Goal: Task Accomplishment & Management: Manage account settings

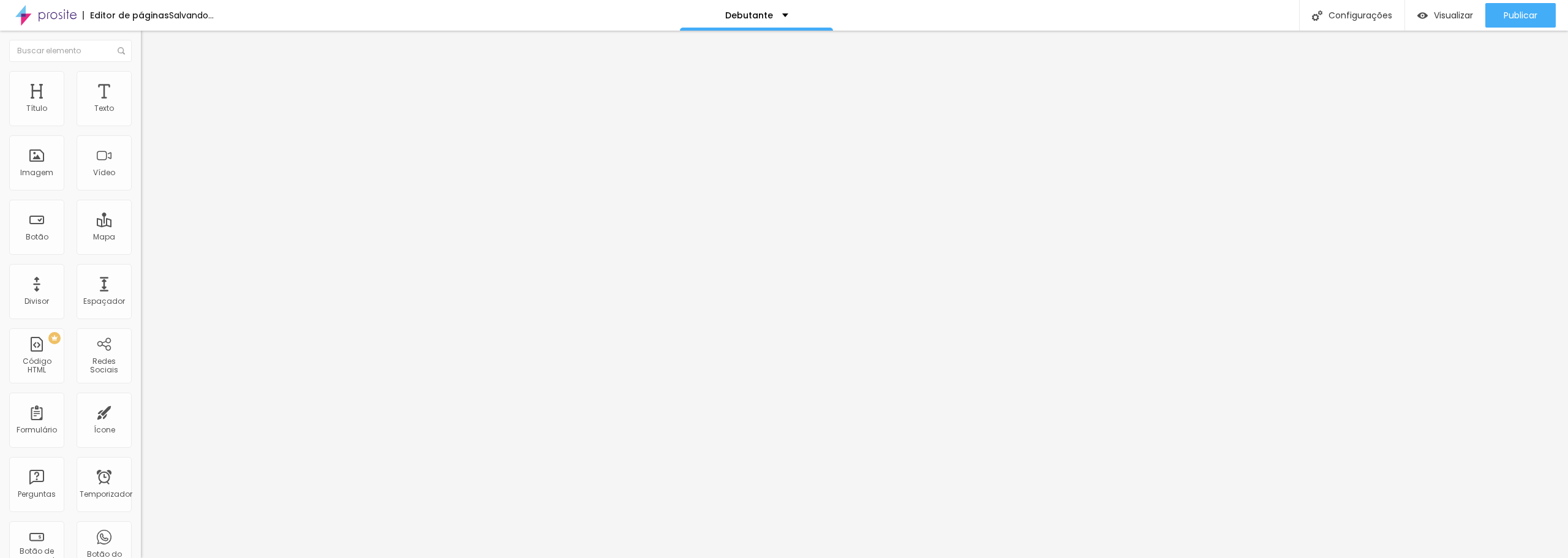
click at [148, 105] on font "Trocar imagem" at bounding box center [178, 100] width 59 height 10
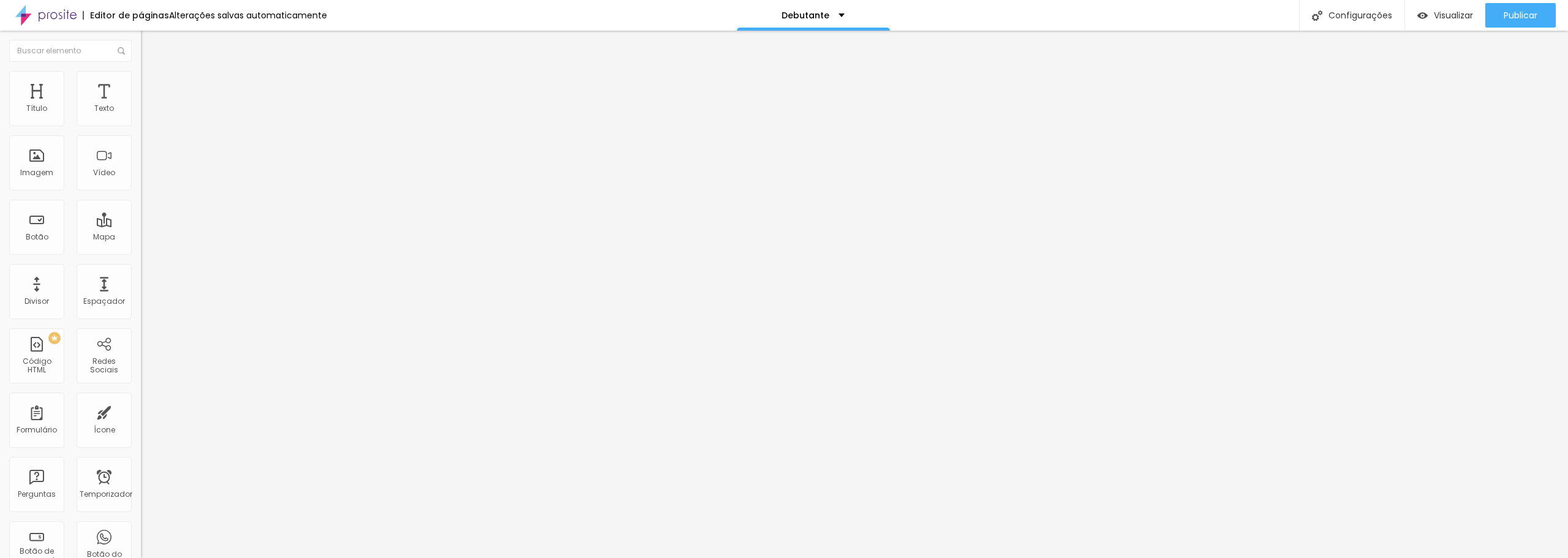
click at [148, 105] on font "Trocar imagem" at bounding box center [178, 100] width 59 height 10
click at [1536, 14] on font "Publicar" at bounding box center [1520, 15] width 34 height 12
